Goal: Task Accomplishment & Management: Use online tool/utility

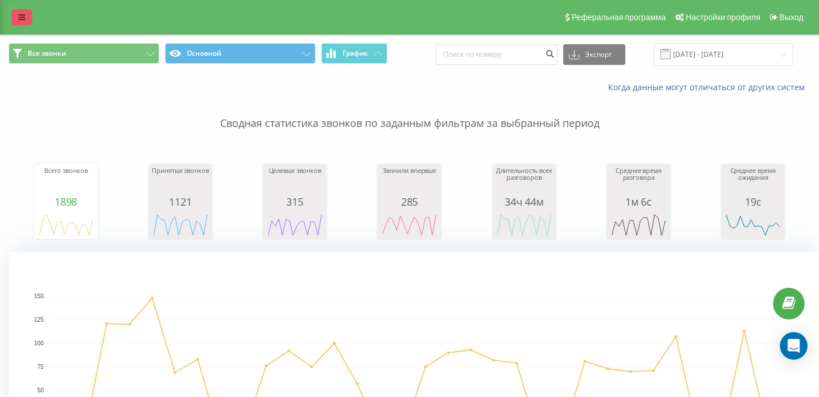
click at [15, 16] on link at bounding box center [21, 17] width 21 height 16
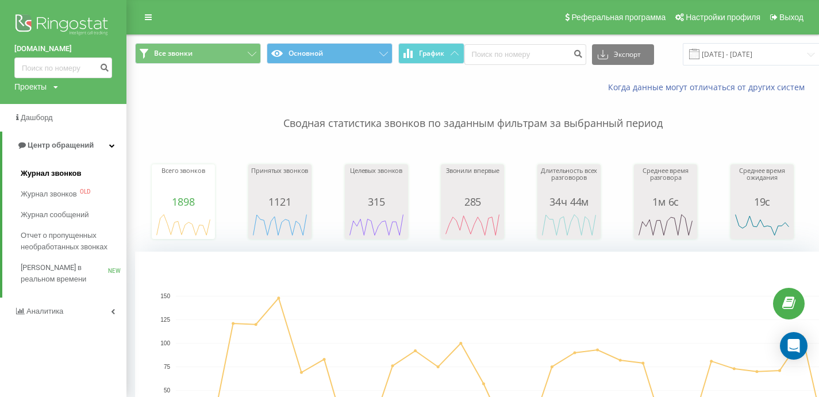
click at [63, 177] on span "Журнал звонков" at bounding box center [51, 173] width 60 height 11
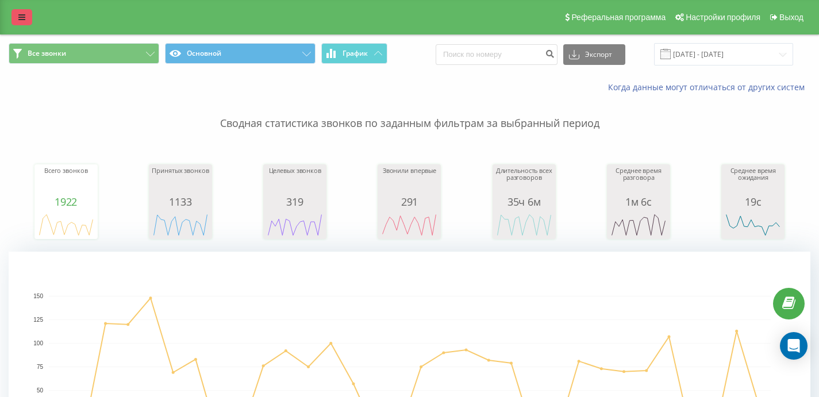
click at [29, 18] on link at bounding box center [21, 17] width 21 height 16
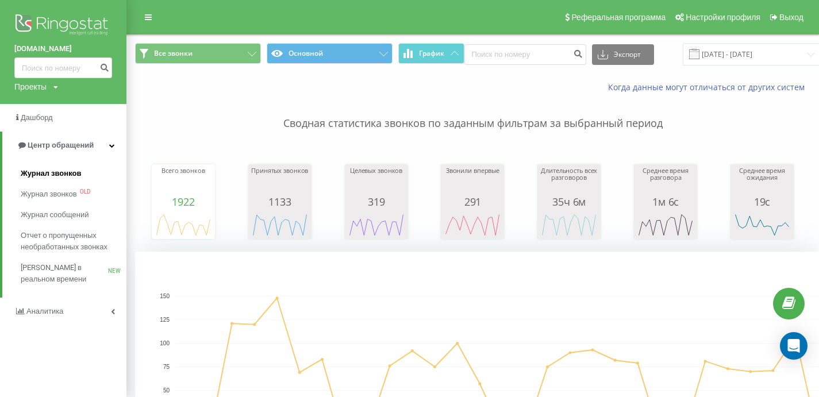
click at [63, 172] on span "Журнал звонков" at bounding box center [51, 173] width 60 height 11
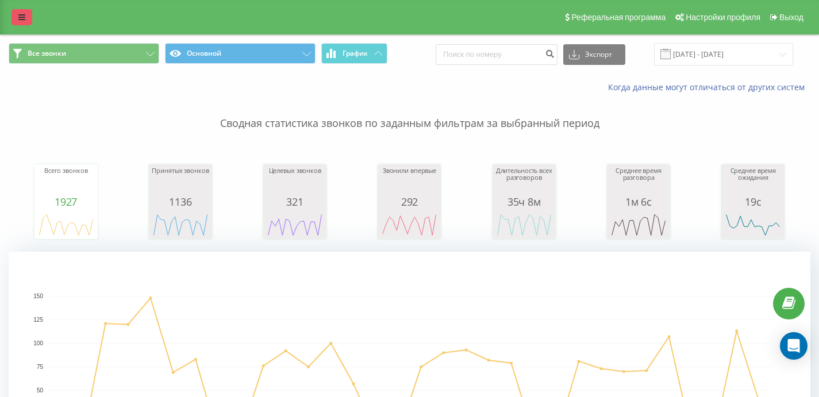
click at [20, 18] on icon at bounding box center [21, 17] width 7 height 8
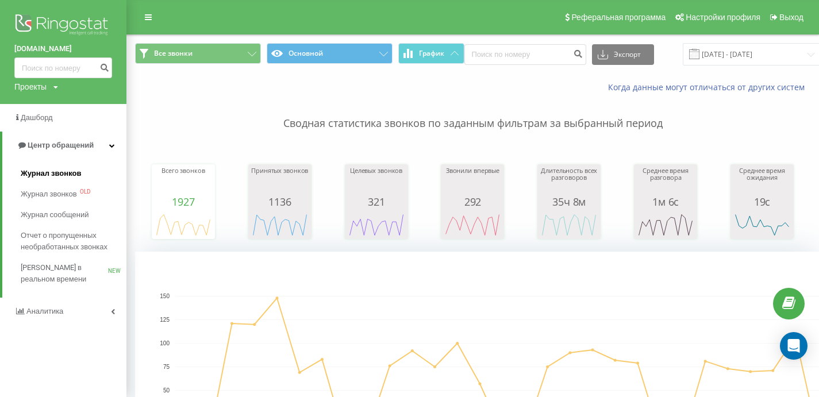
click at [49, 173] on span "Журнал звонков" at bounding box center [51, 173] width 60 height 11
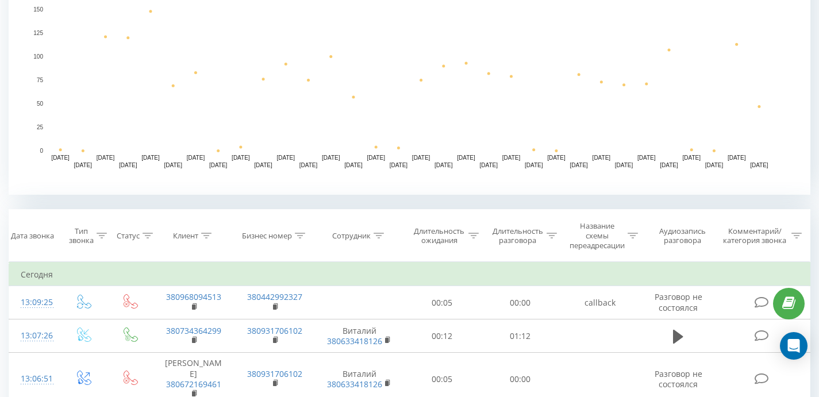
scroll to position [306, 0]
